Goal: Transaction & Acquisition: Purchase product/service

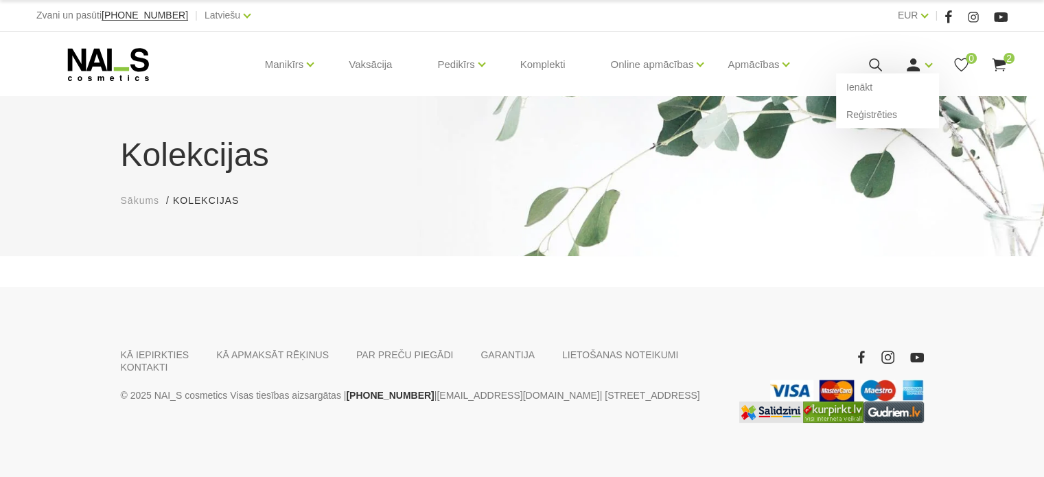
click at [907, 67] on icon at bounding box center [913, 64] width 17 height 17
click at [898, 83] on link "Ienākt" at bounding box center [887, 86] width 103 height 27
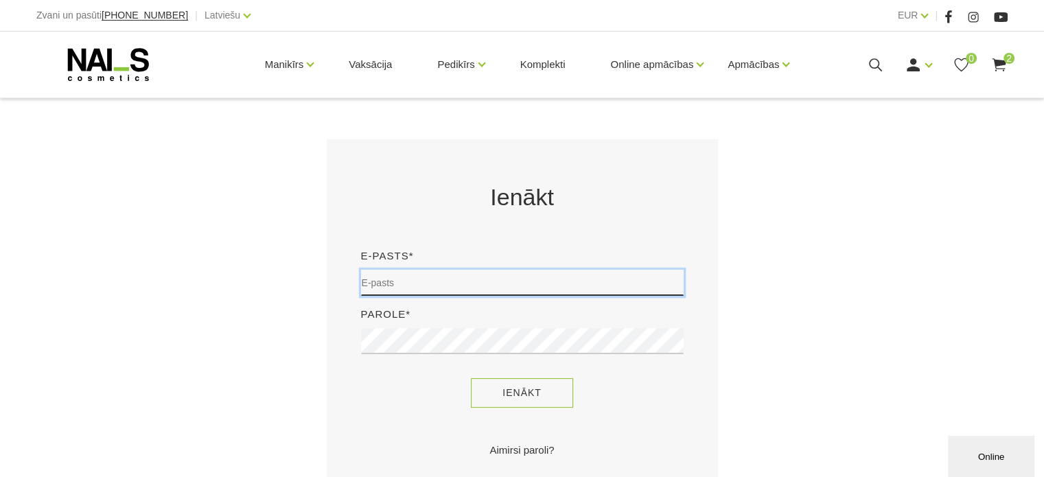
type input "sory78@inbox.lv"
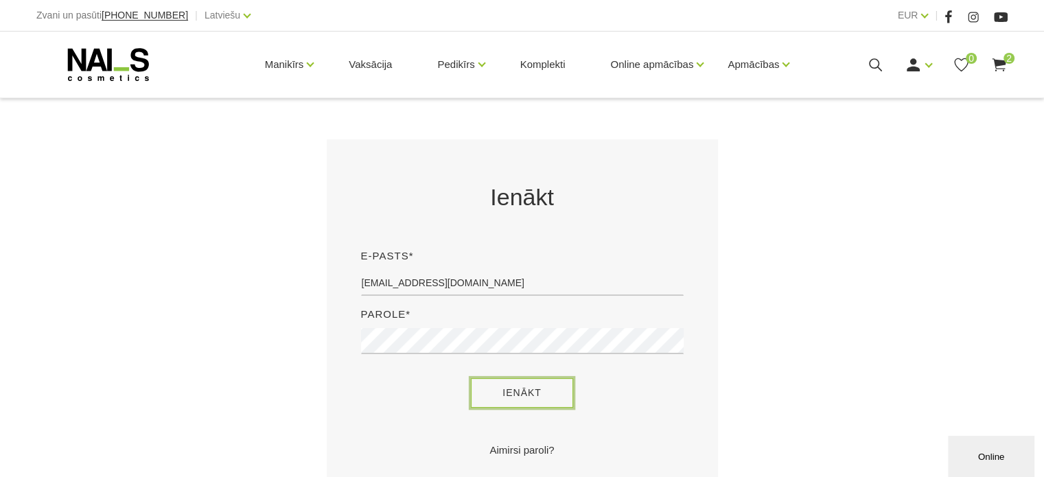
click at [541, 388] on button "Ienākt" at bounding box center [522, 393] width 102 height 30
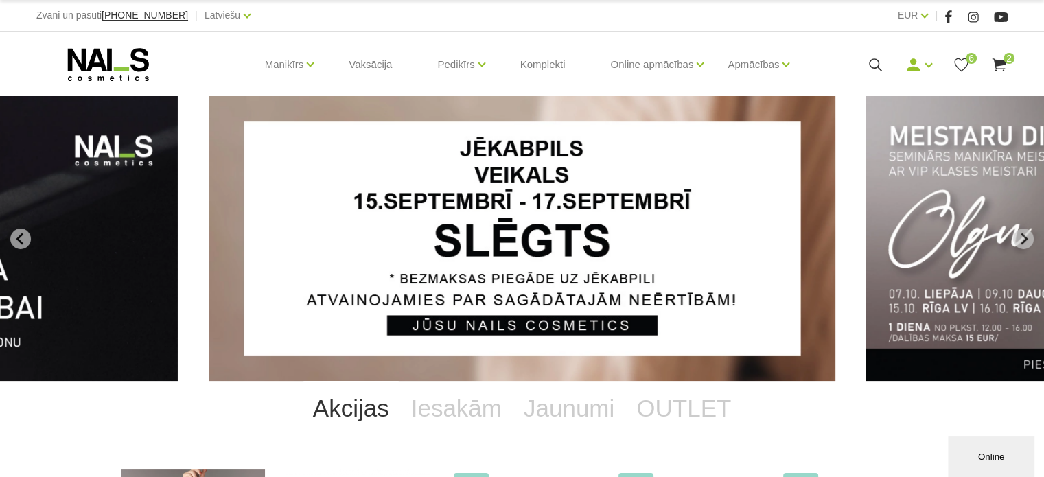
click at [1004, 72] on icon at bounding box center [998, 64] width 17 height 17
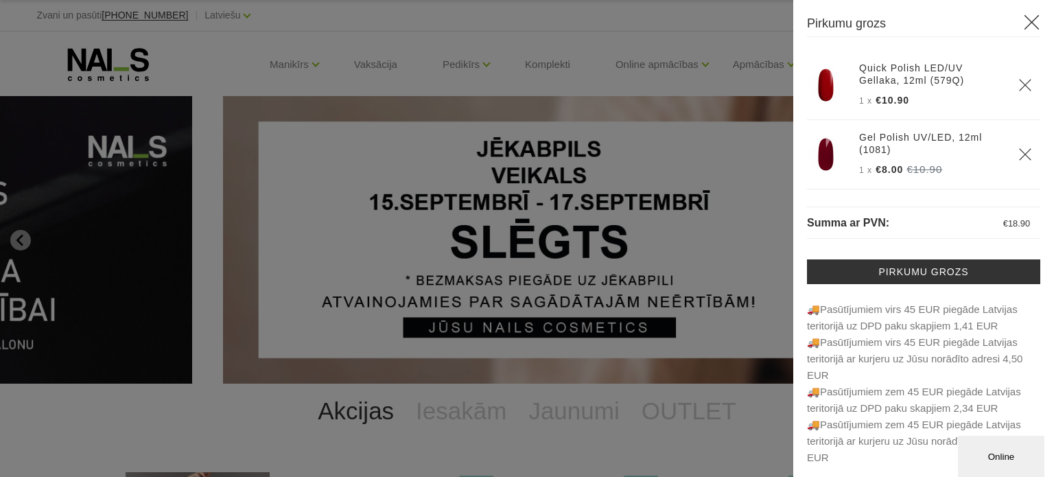
click at [821, 154] on img at bounding box center [825, 154] width 34 height 34
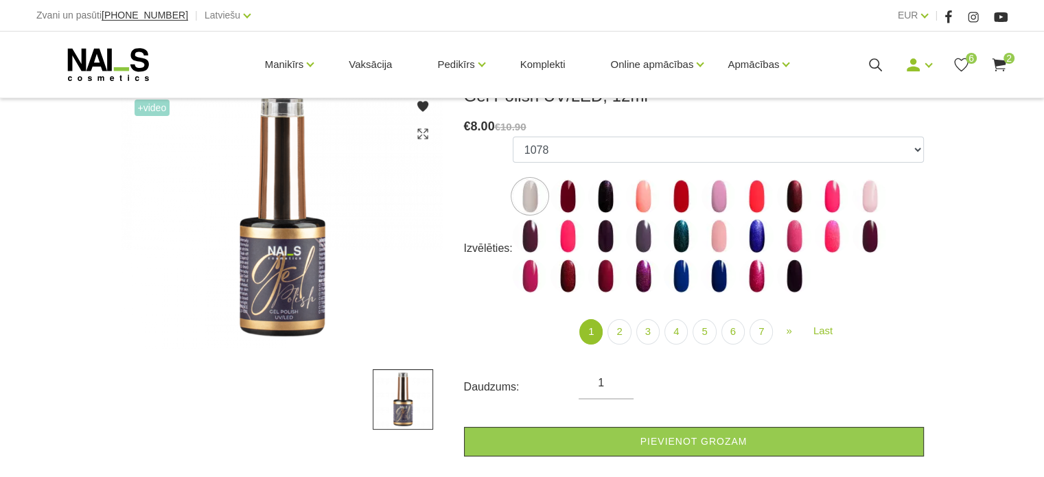
scroll to position [206, 0]
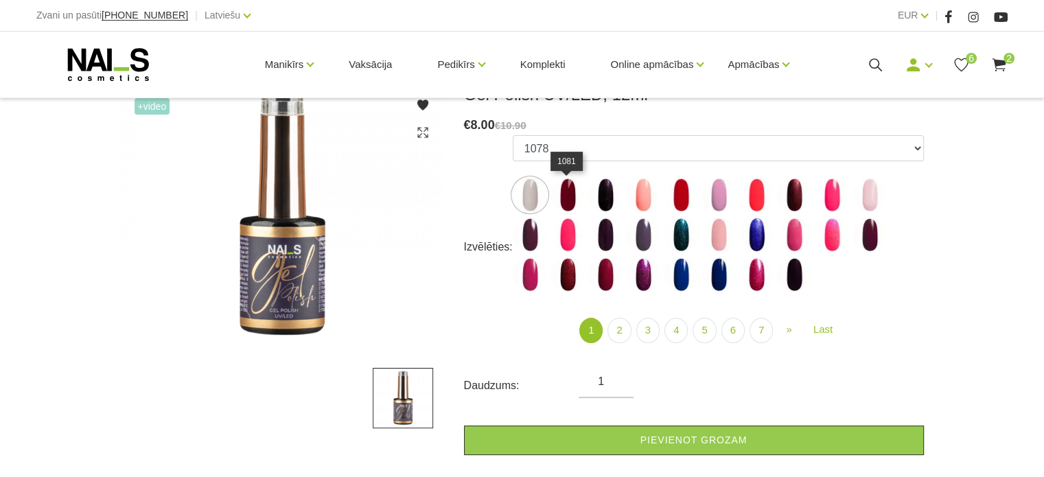
click at [576, 195] on img at bounding box center [567, 195] width 34 height 34
select select "5894"
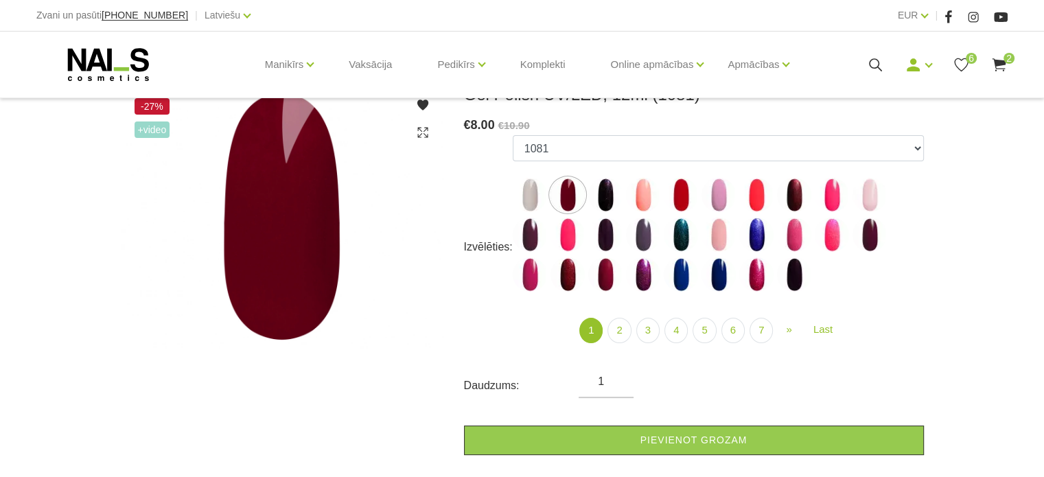
click at [1001, 57] on icon at bounding box center [998, 64] width 17 height 17
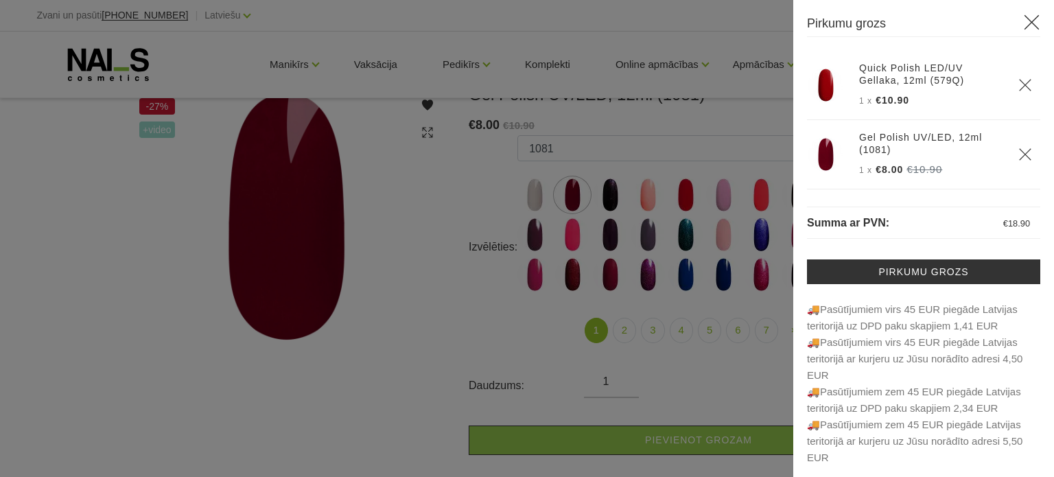
click at [719, 40] on div at bounding box center [527, 238] width 1054 height 477
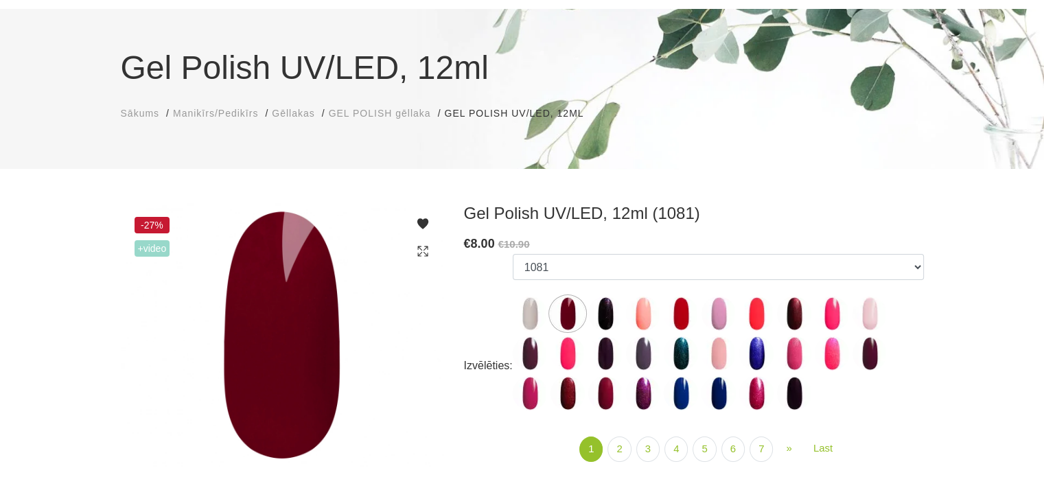
scroll to position [69, 0]
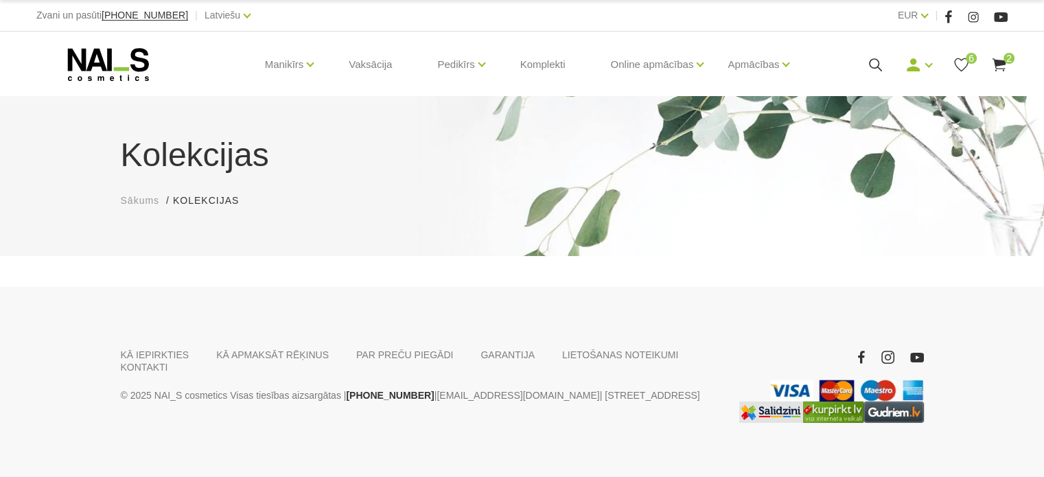
click at [964, 61] on icon at bounding box center [961, 64] width 17 height 17
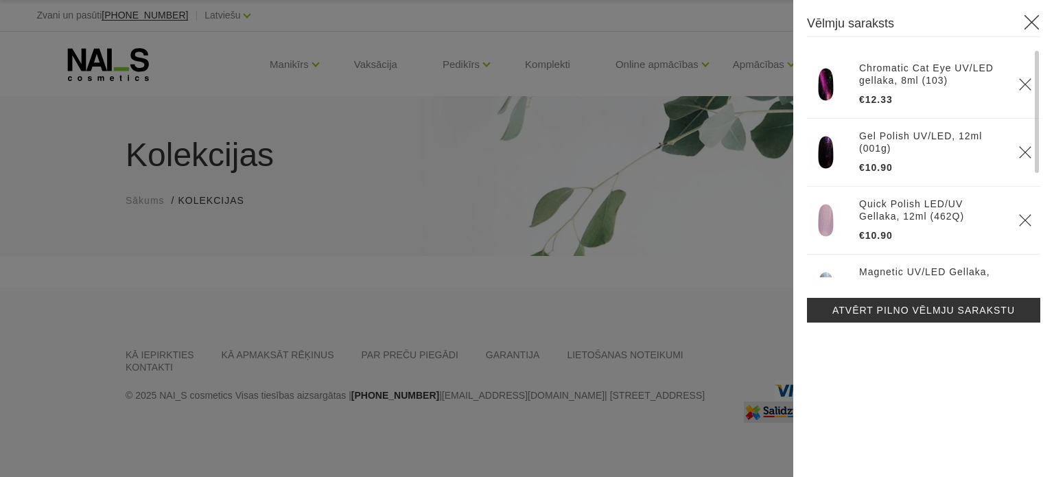
click at [1022, 80] on icon "Delete" at bounding box center [1025, 85] width 14 height 14
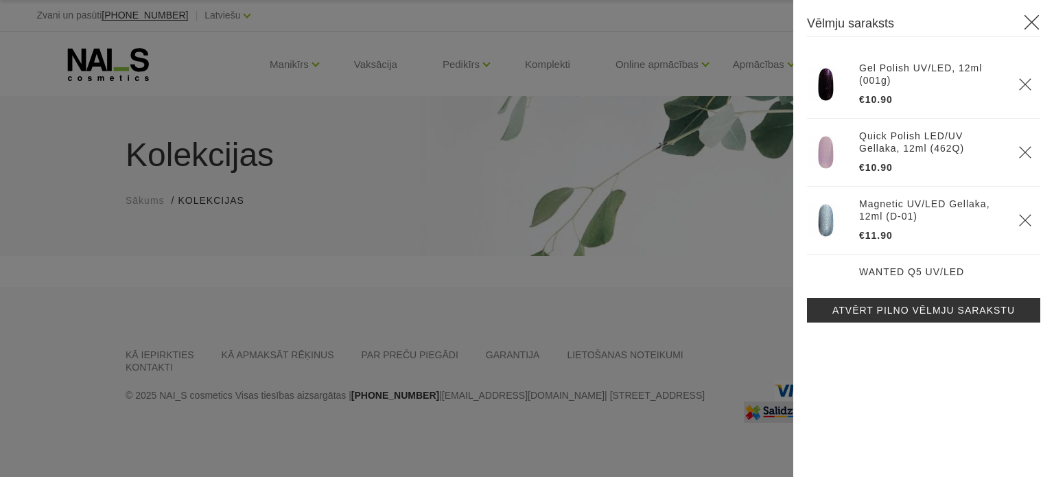
click at [1022, 80] on th at bounding box center [1025, 85] width 30 height 68
click at [826, 86] on img at bounding box center [825, 84] width 34 height 34
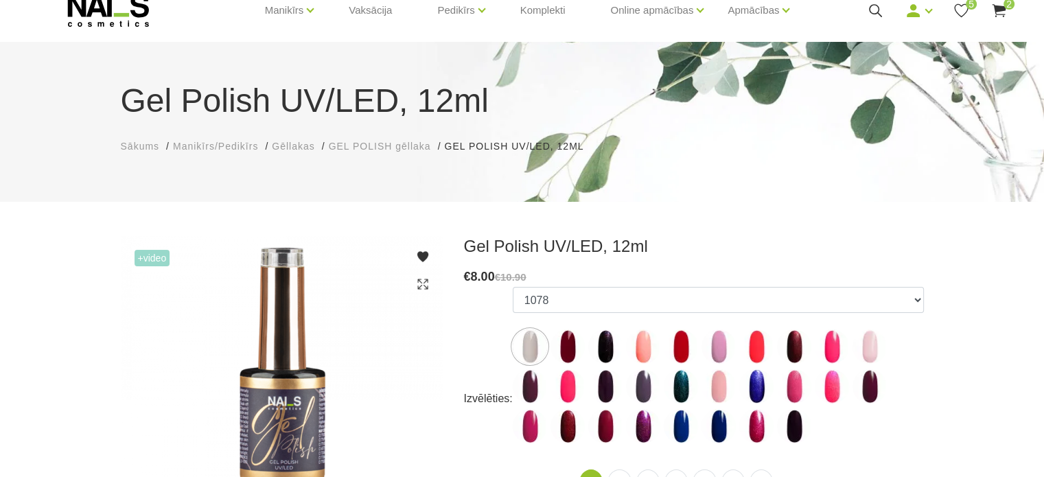
scroll to position [206, 0]
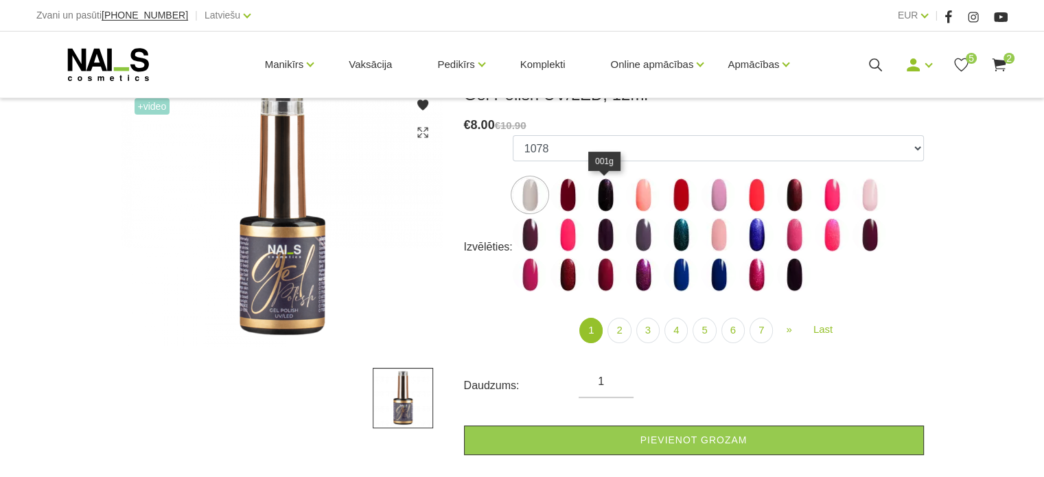
click at [604, 196] on img at bounding box center [605, 195] width 34 height 34
select select "3945"
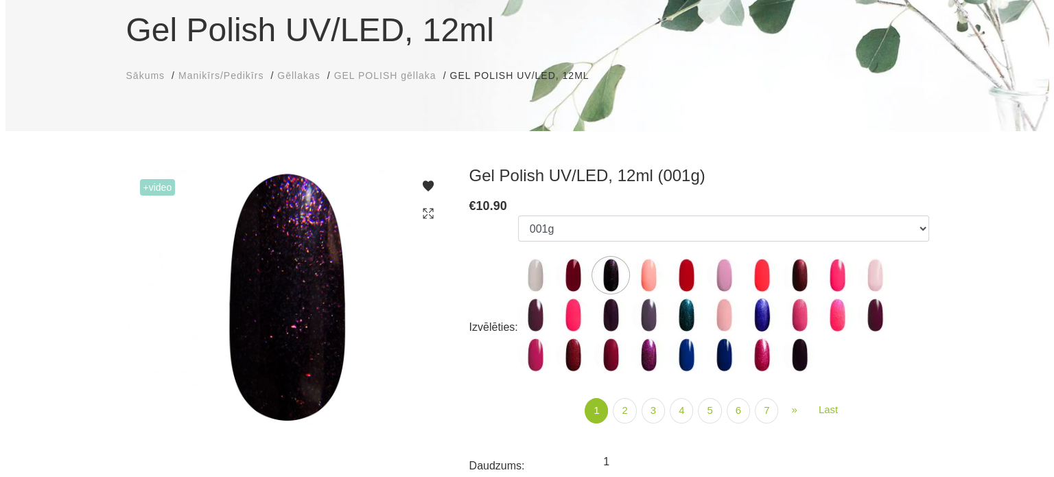
scroll to position [0, 0]
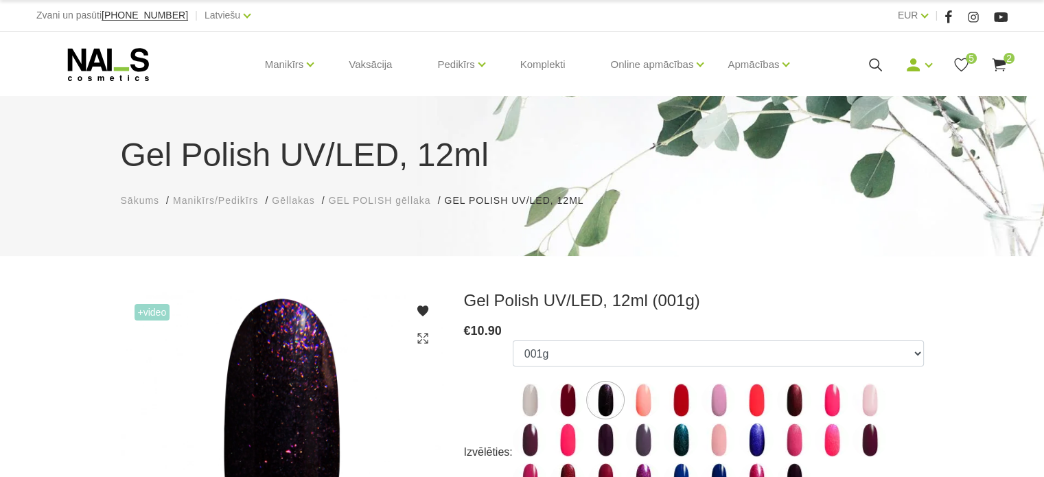
click at [964, 62] on icon at bounding box center [961, 64] width 17 height 17
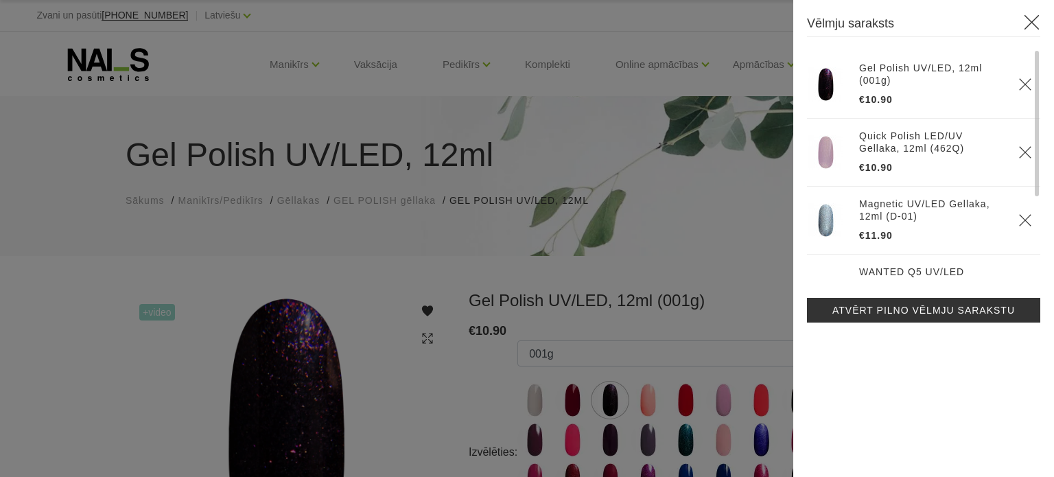
click at [1024, 84] on icon "Delete" at bounding box center [1025, 85] width 14 height 14
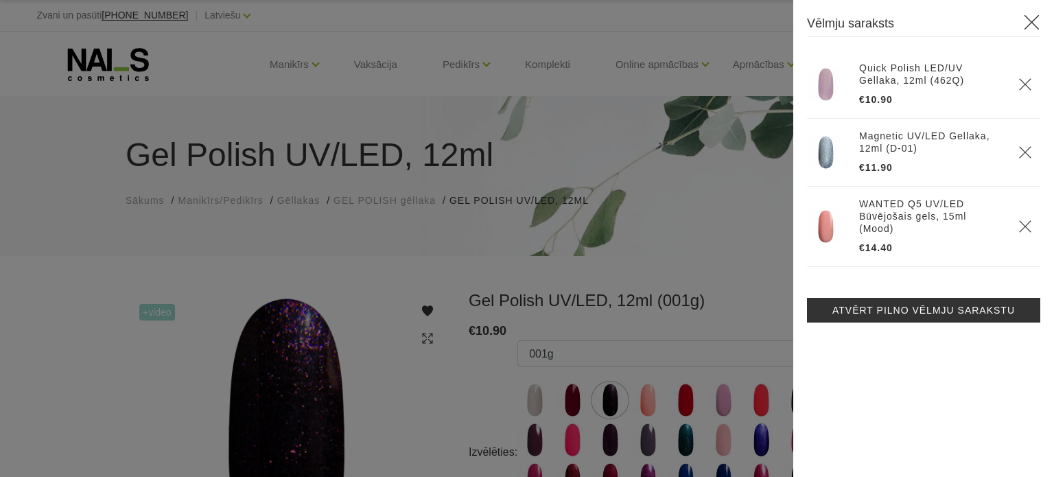
click at [821, 90] on img at bounding box center [825, 84] width 34 height 34
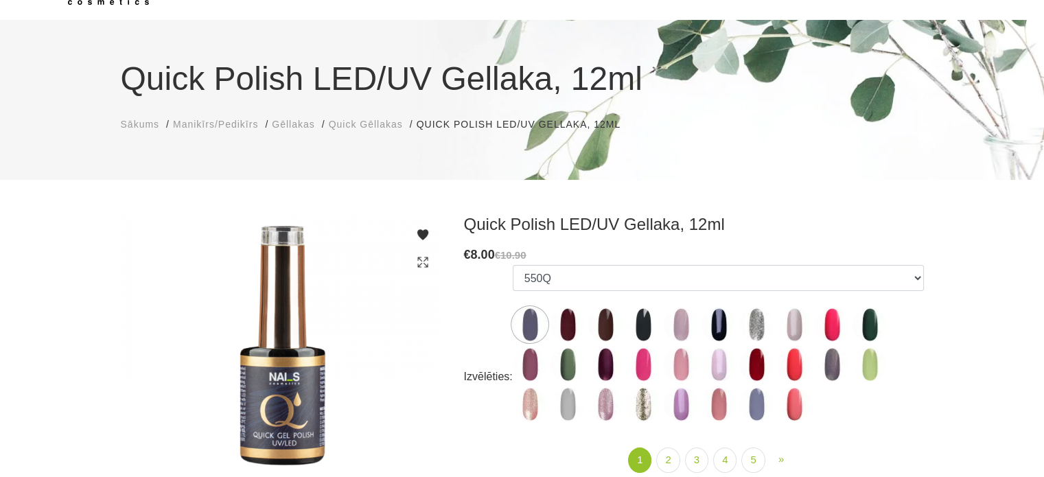
scroll to position [206, 0]
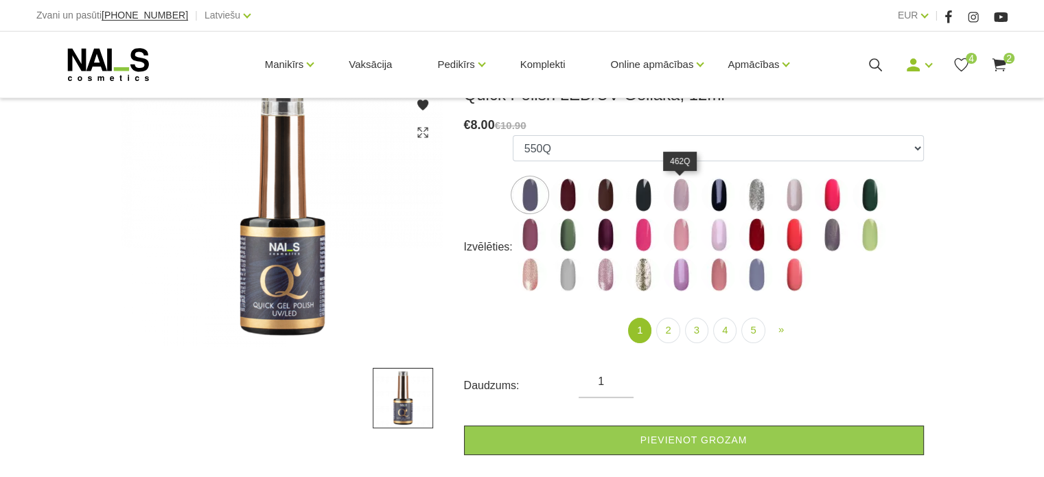
click at [682, 189] on img at bounding box center [681, 195] width 34 height 34
select select "4327"
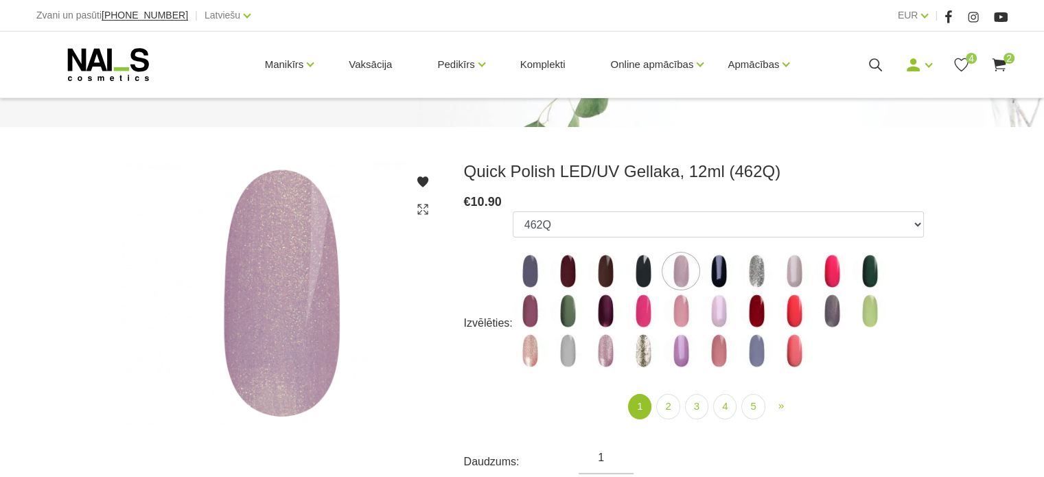
scroll to position [0, 0]
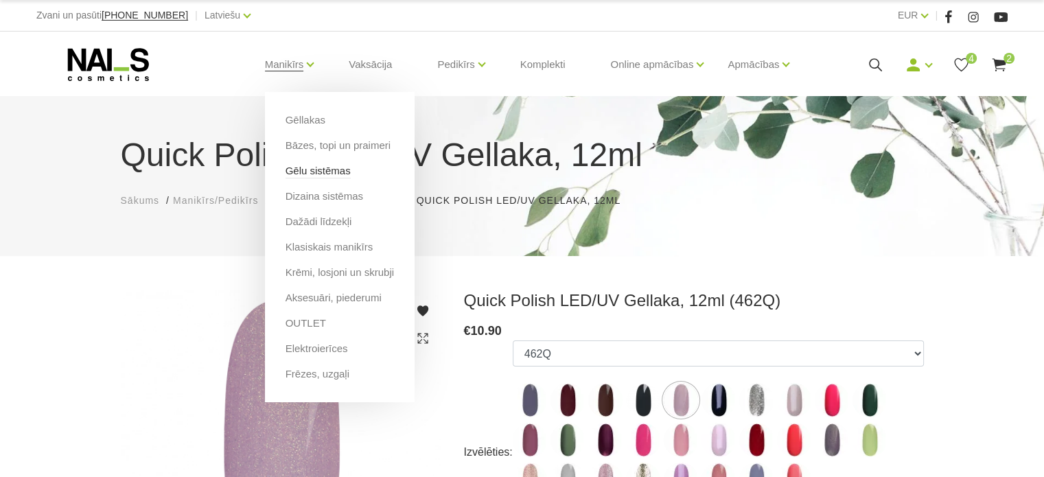
click at [305, 175] on link "Gēlu sistēmas" at bounding box center [317, 170] width 65 height 15
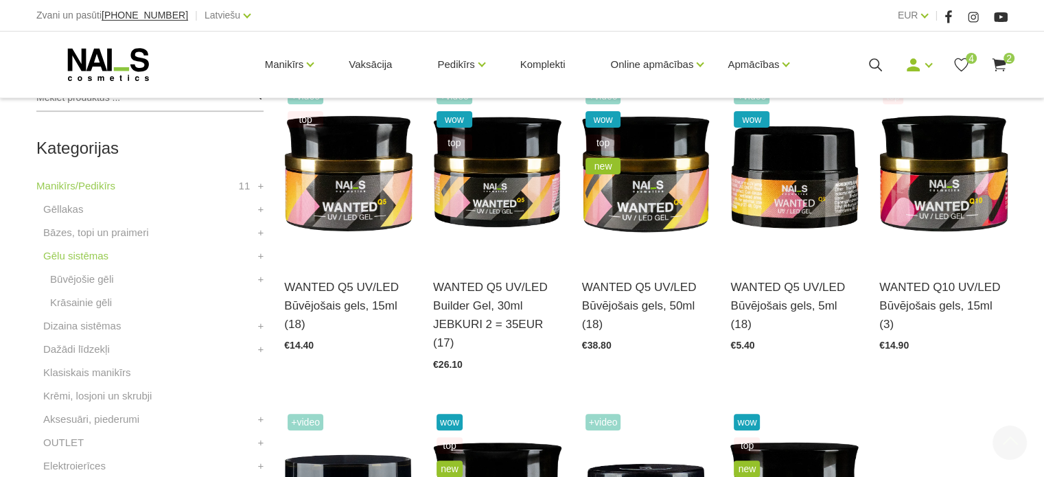
scroll to position [343, 0]
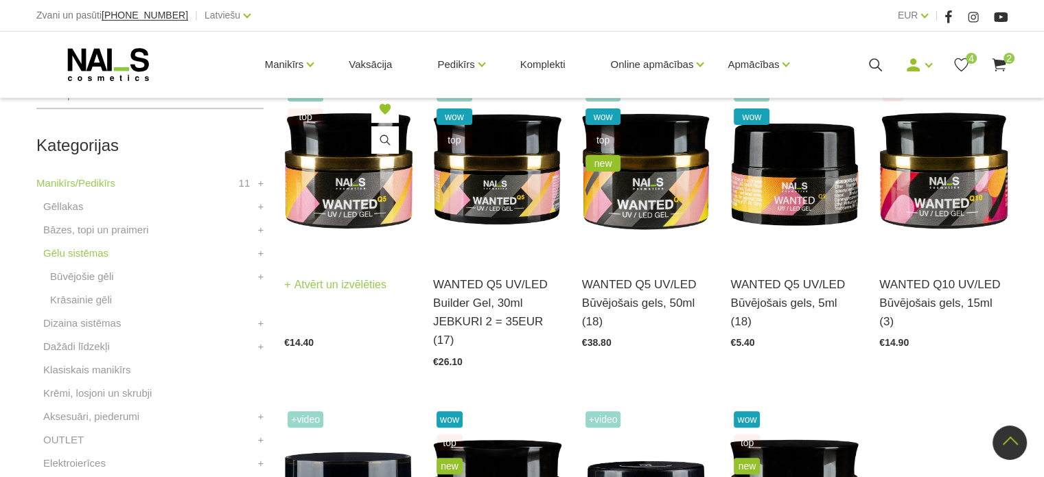
click at [300, 178] on img at bounding box center [348, 170] width 128 height 176
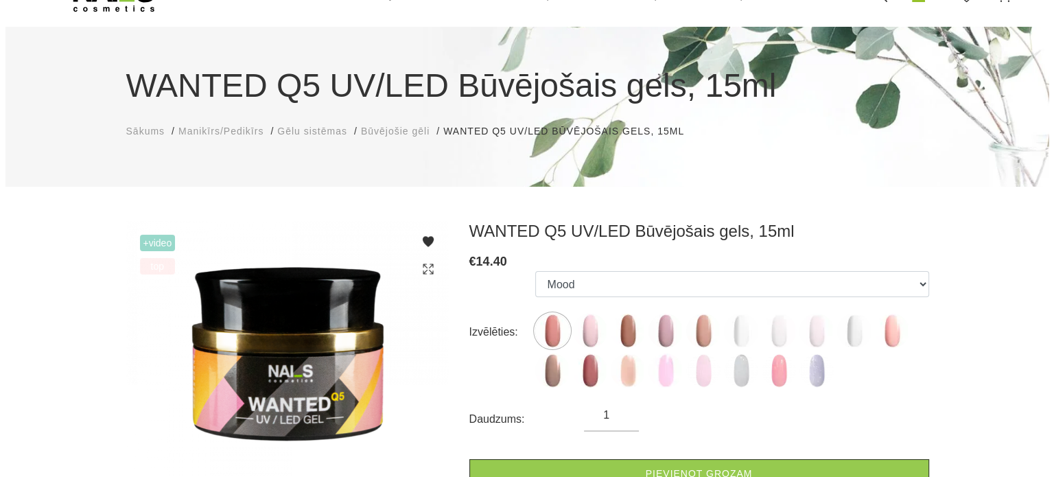
scroll to position [137, 0]
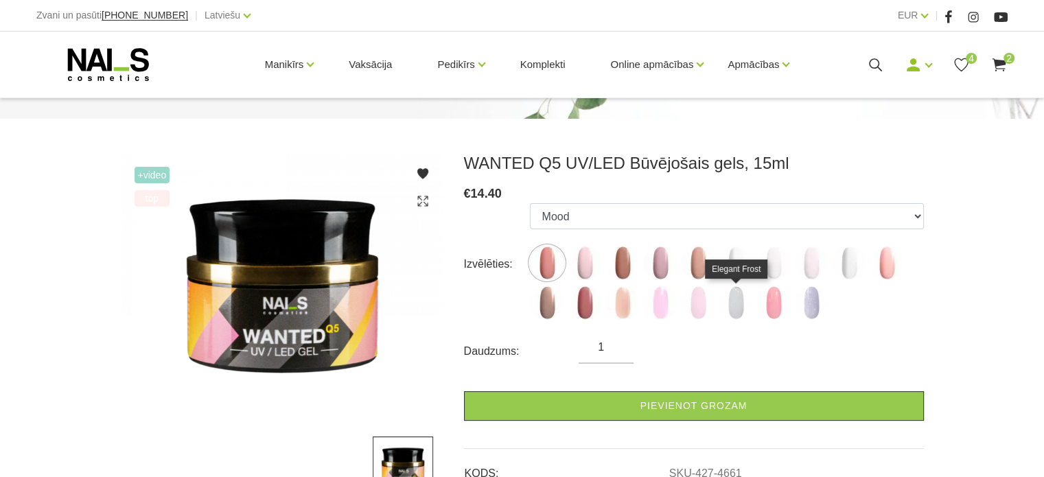
click at [736, 297] on img at bounding box center [736, 302] width 34 height 34
select select "6429"
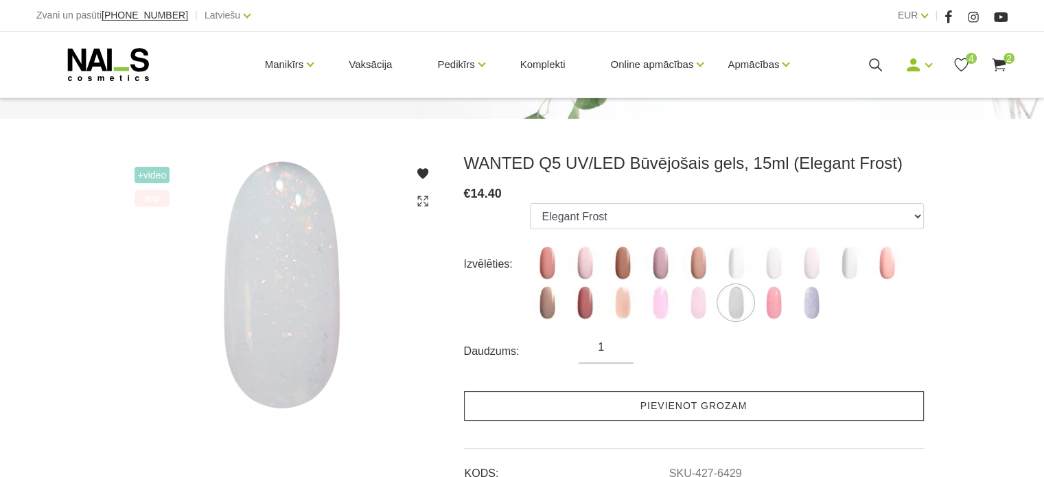
click at [652, 412] on link "Pievienot grozam" at bounding box center [694, 406] width 460 height 30
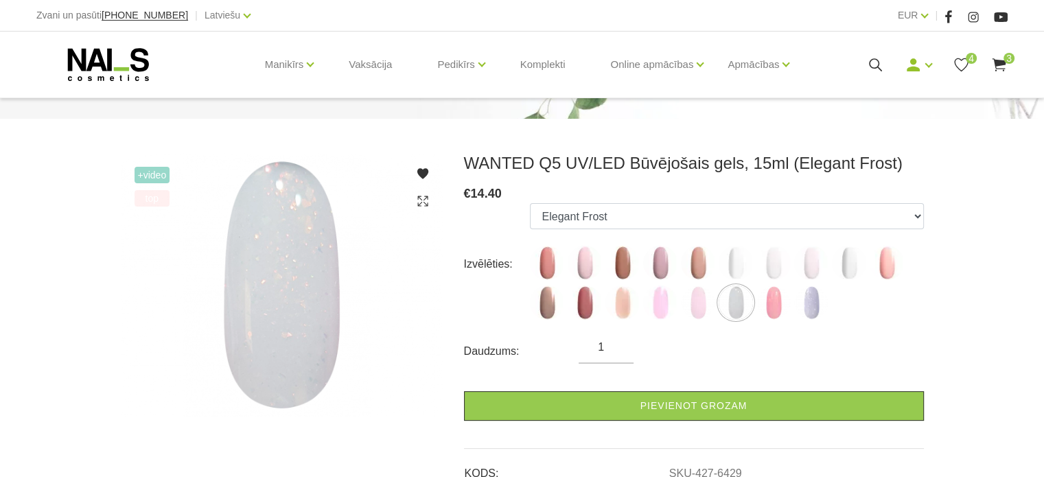
click at [999, 58] on icon at bounding box center [998, 64] width 17 height 17
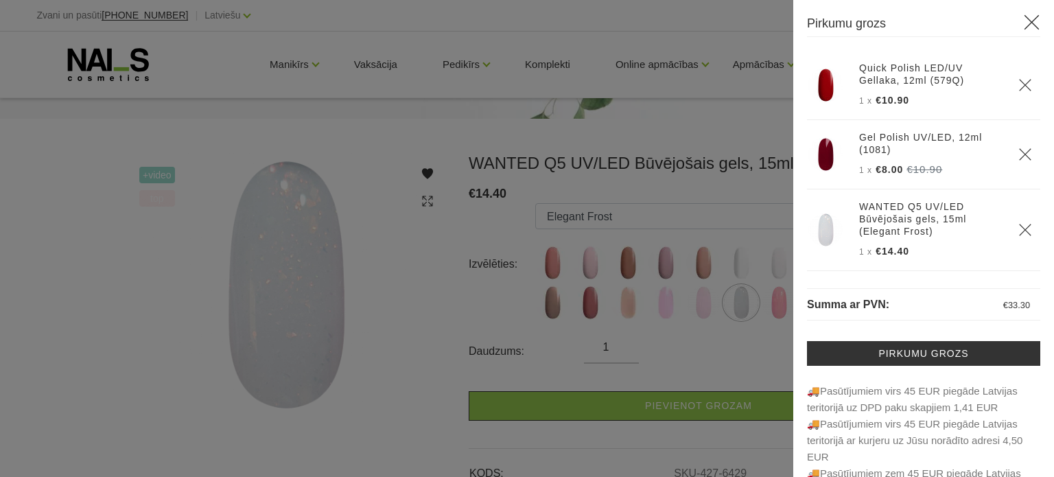
click at [828, 84] on img at bounding box center [825, 85] width 34 height 34
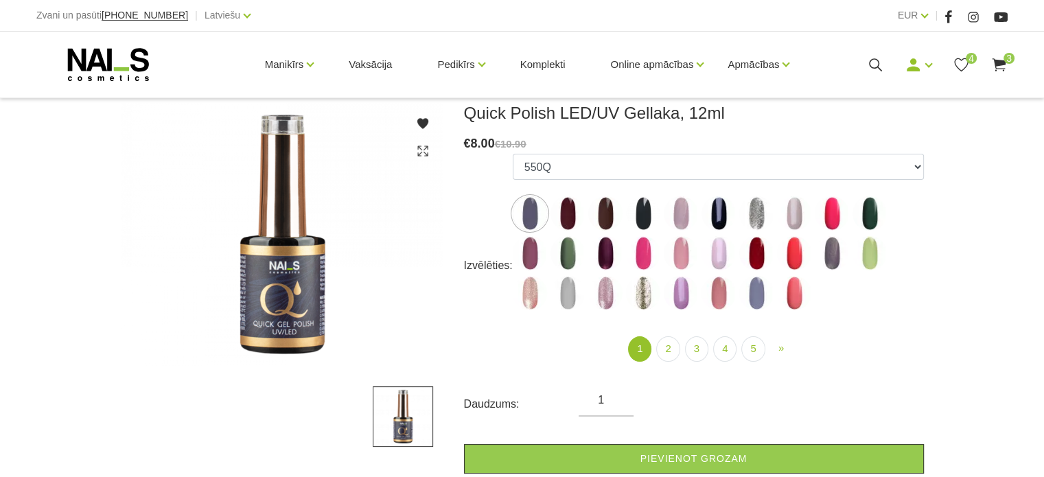
scroll to position [275, 0]
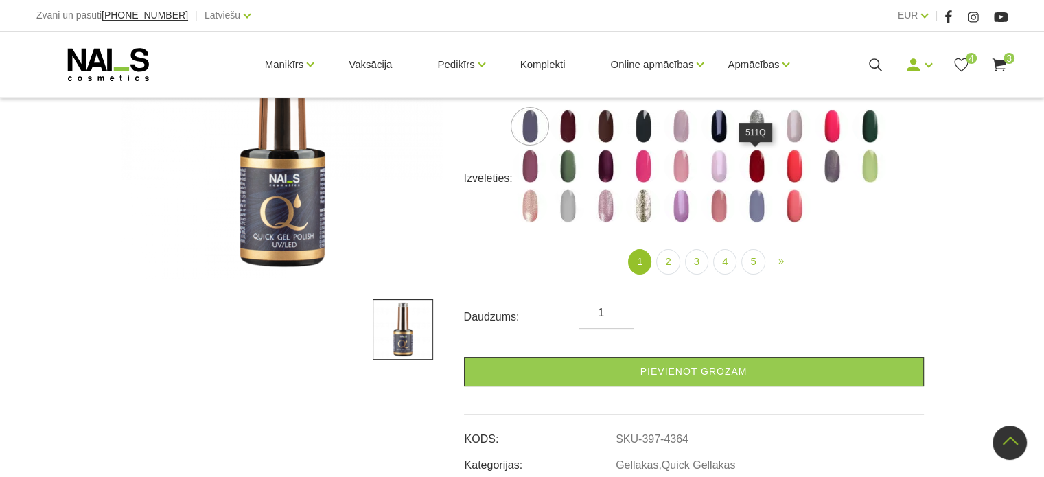
click at [748, 172] on img at bounding box center [756, 166] width 34 height 34
select select "4344"
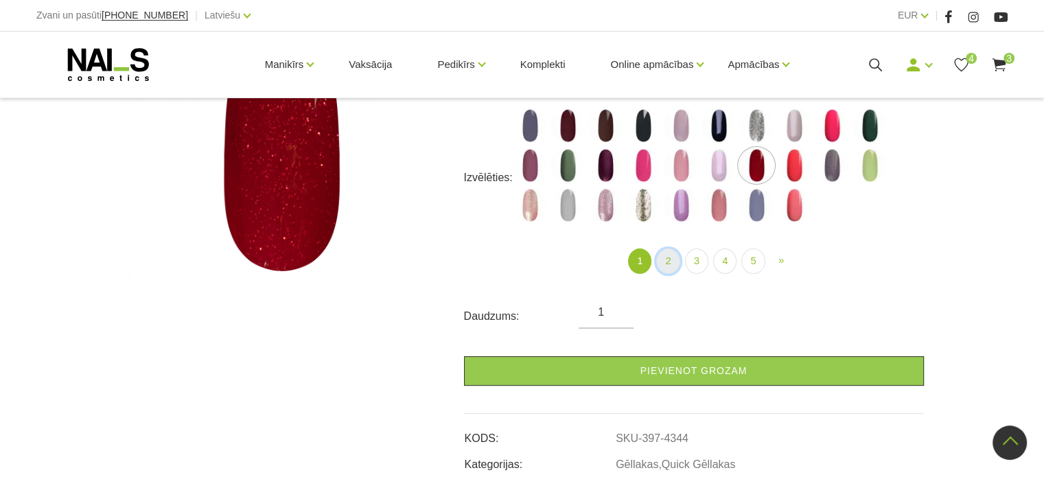
click at [663, 267] on link "2" at bounding box center [667, 260] width 23 height 25
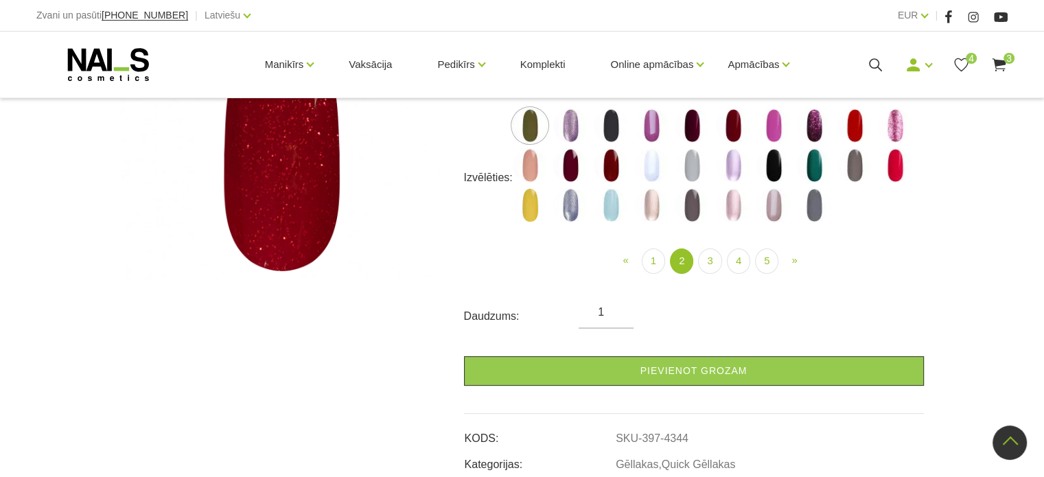
click at [855, 115] on img at bounding box center [854, 125] width 34 height 34
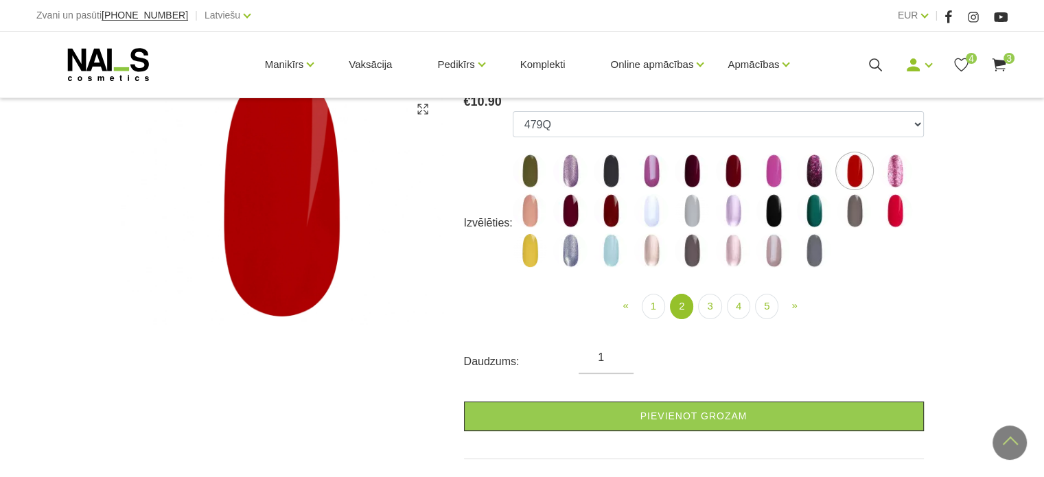
scroll to position [206, 0]
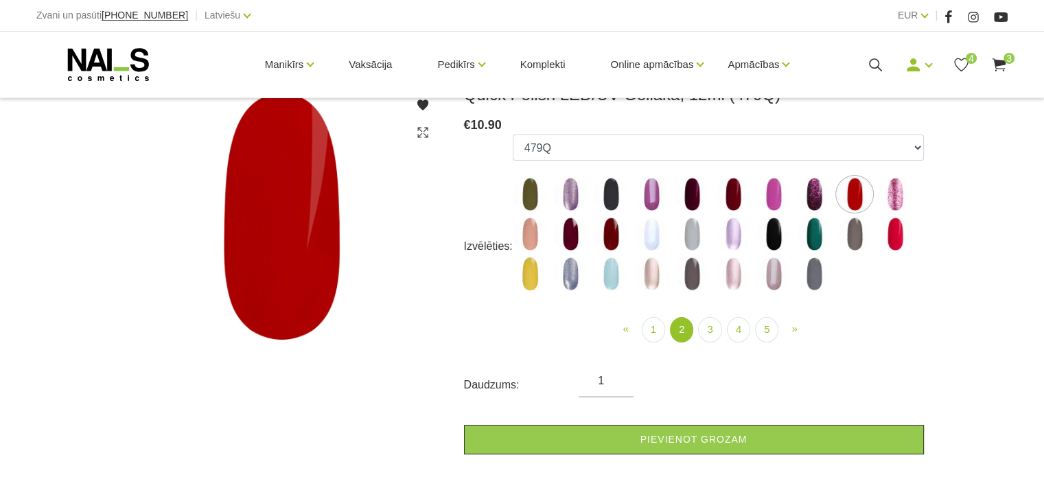
click at [889, 225] on img at bounding box center [895, 234] width 34 height 34
select select "4395"
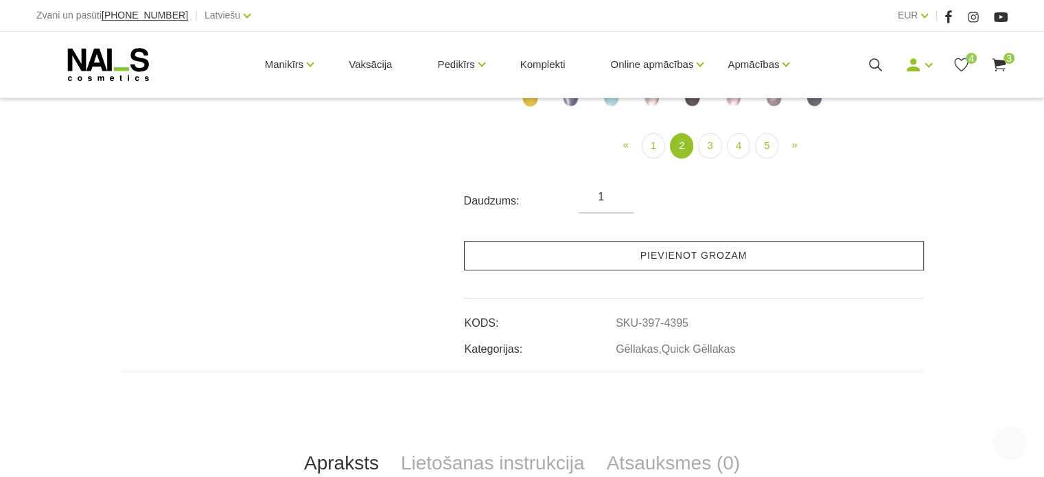
scroll to position [412, 0]
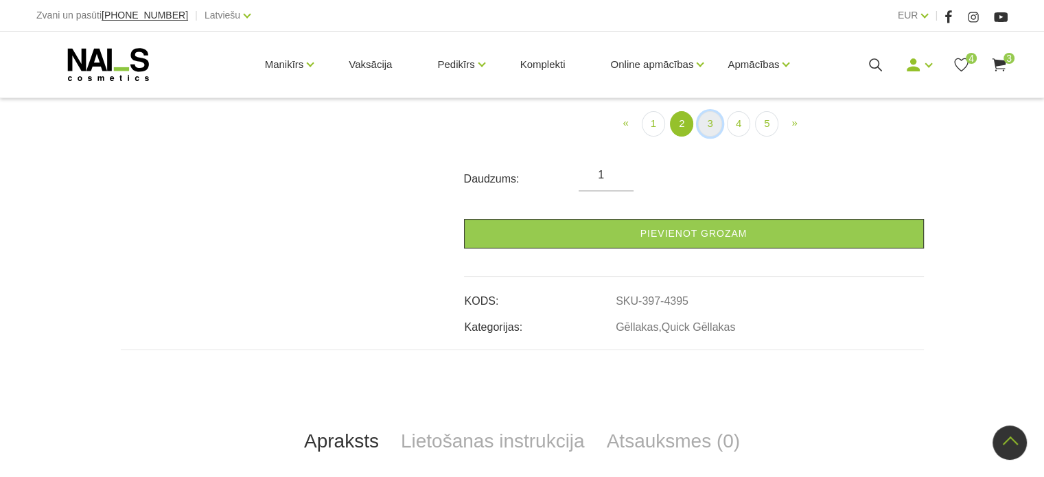
click at [708, 121] on link "3" at bounding box center [709, 123] width 23 height 25
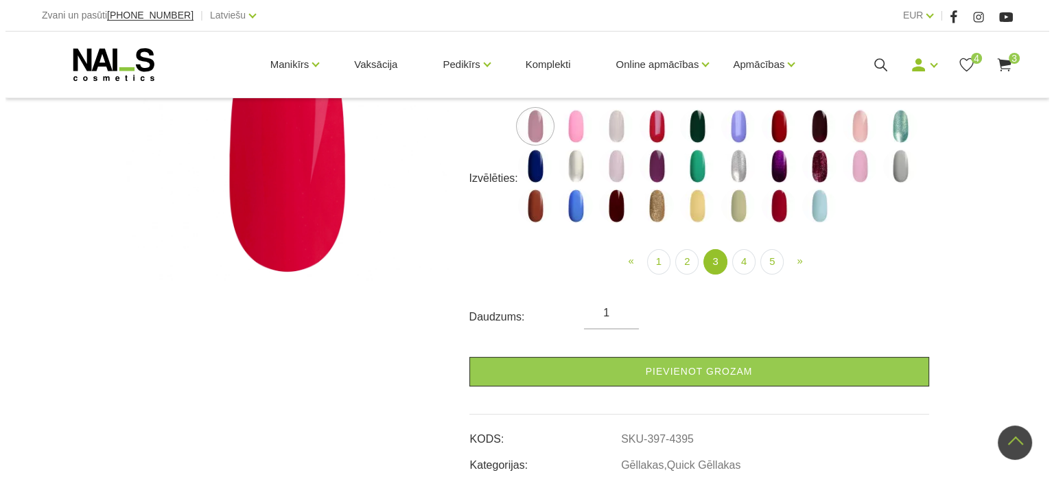
scroll to position [206, 0]
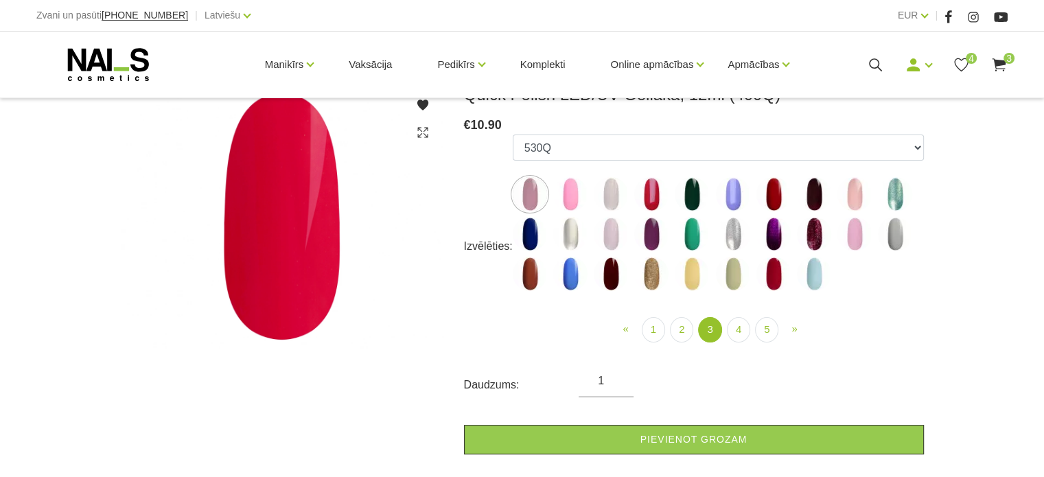
click at [780, 201] on img at bounding box center [773, 194] width 34 height 34
select select "4424"
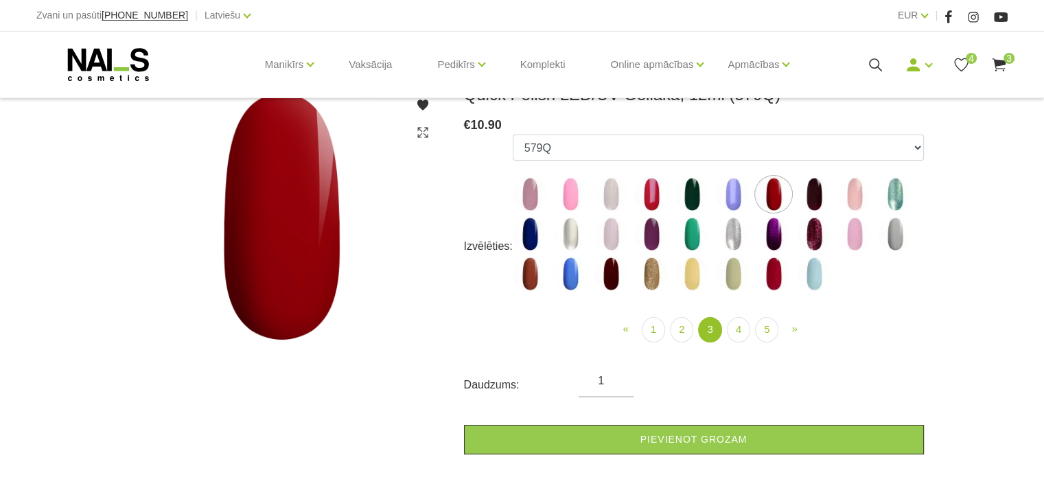
click at [999, 69] on icon at bounding box center [998, 64] width 17 height 17
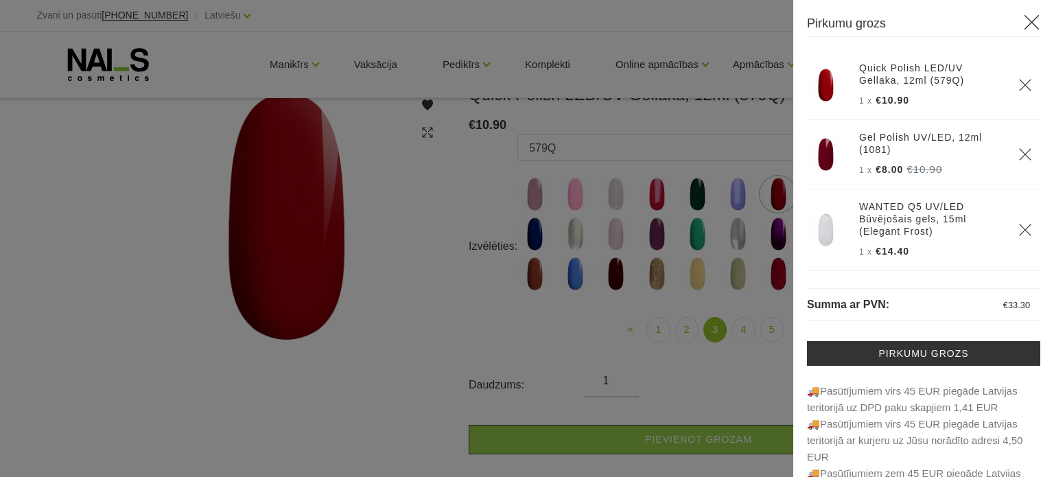
click at [826, 153] on img at bounding box center [825, 154] width 34 height 34
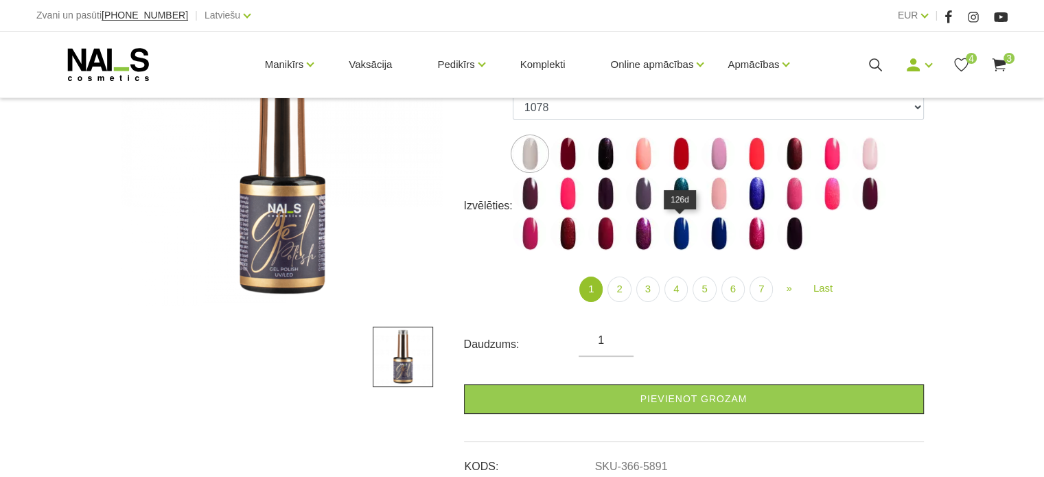
scroll to position [275, 0]
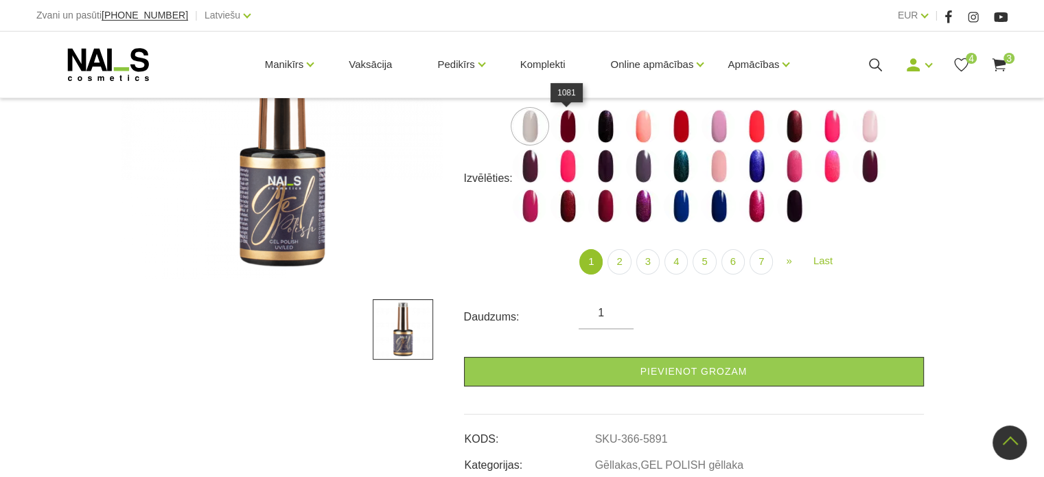
click at [570, 123] on img at bounding box center [567, 126] width 34 height 34
select select "5894"
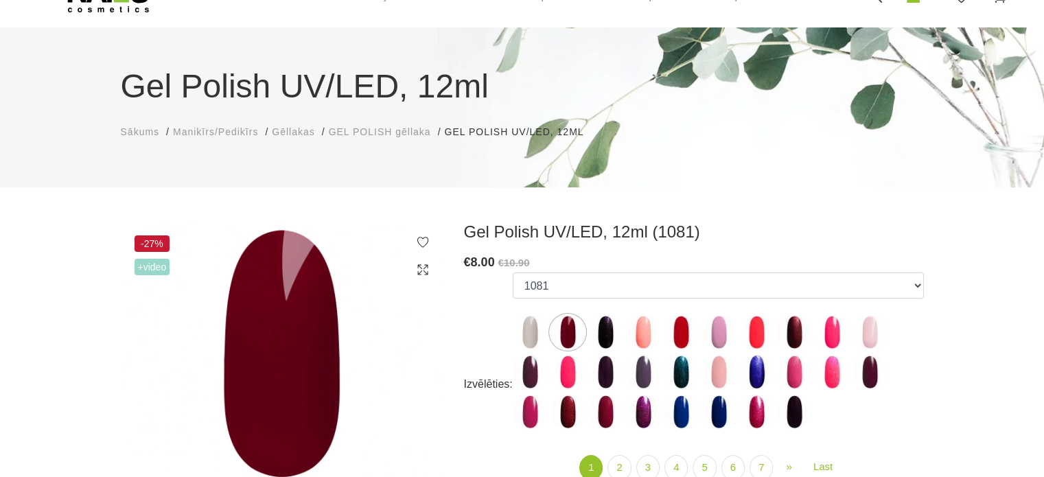
scroll to position [0, 0]
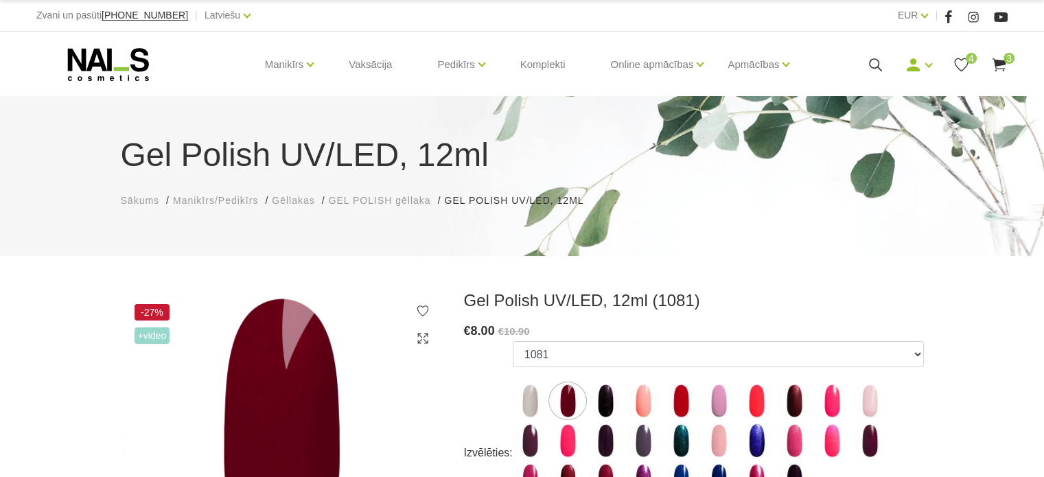
click at [999, 66] on icon at bounding box center [998, 64] width 17 height 17
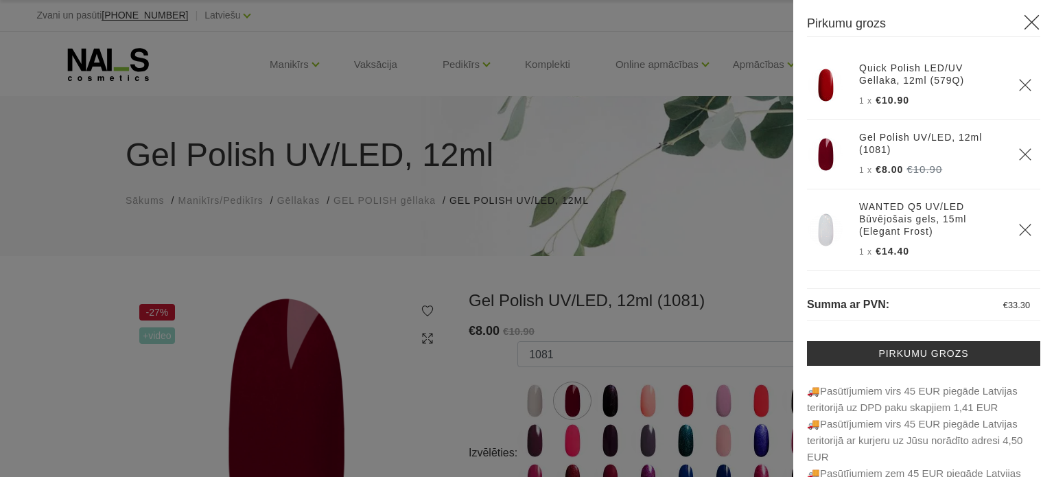
click at [675, 187] on div at bounding box center [527, 238] width 1054 height 477
